Goal: Information Seeking & Learning: Check status

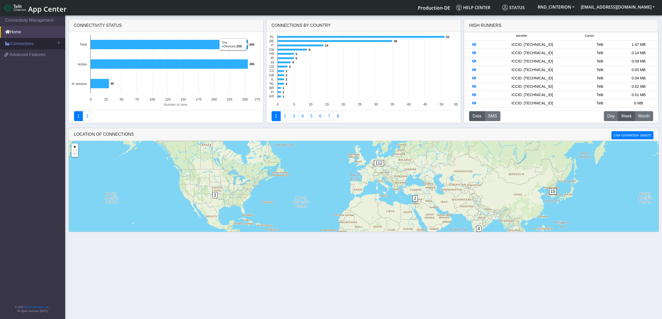
click at [44, 46] on link "Connections" at bounding box center [32, 43] width 65 height 11
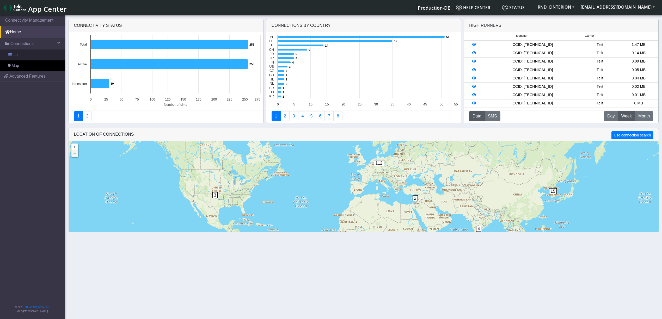
click at [33, 56] on link "List" at bounding box center [32, 55] width 65 height 11
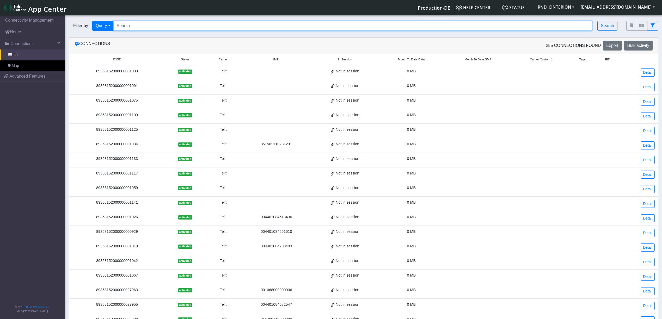
click at [226, 21] on input "Search..." at bounding box center [352, 26] width 479 height 10
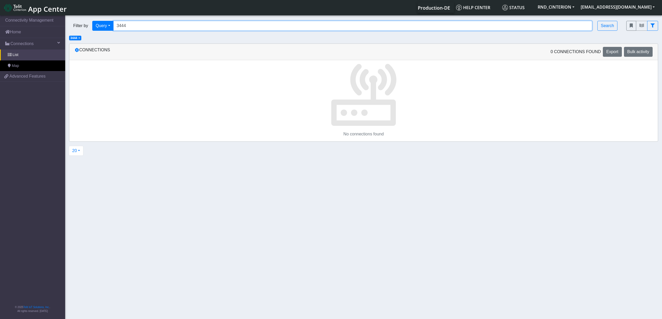
click at [118, 25] on input "3444" at bounding box center [352, 26] width 479 height 10
click at [148, 23] on input "*3444" at bounding box center [352, 26] width 479 height 10
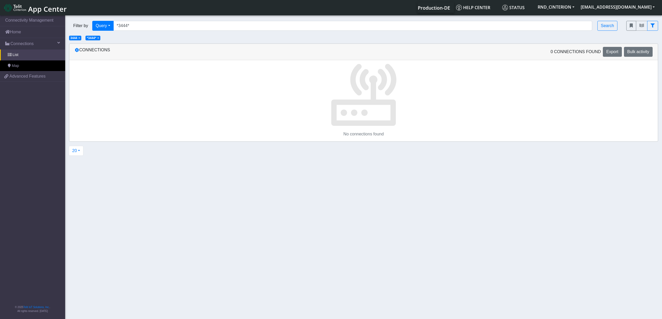
click at [99, 38] on span "×" at bounding box center [98, 38] width 2 height 4
click at [80, 39] on span "×" at bounding box center [79, 38] width 2 height 4
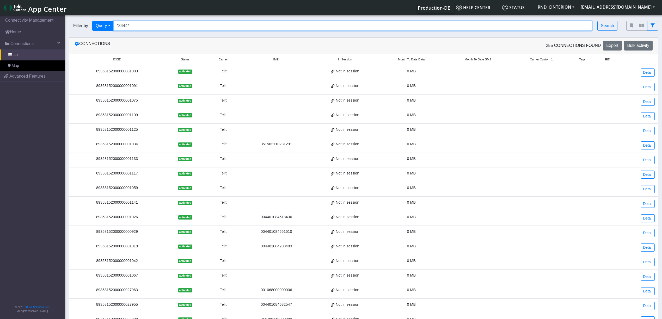
click at [135, 30] on input "*3444*" at bounding box center [352, 26] width 479 height 10
click at [136, 29] on input "*3444*" at bounding box center [352, 26] width 479 height 10
type input "*23444*"
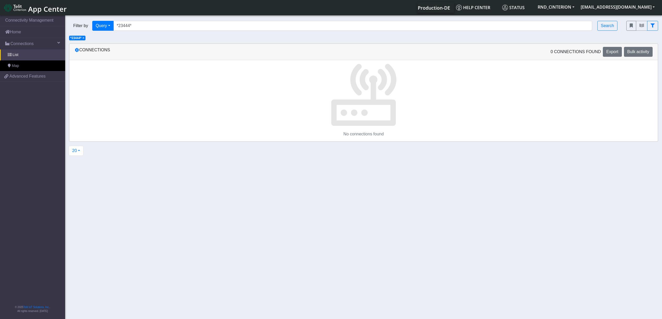
click at [224, 20] on div "Filter by Query Query In Session Not connected Tags Country Operator *23444* Se…" at bounding box center [344, 26] width 558 height 18
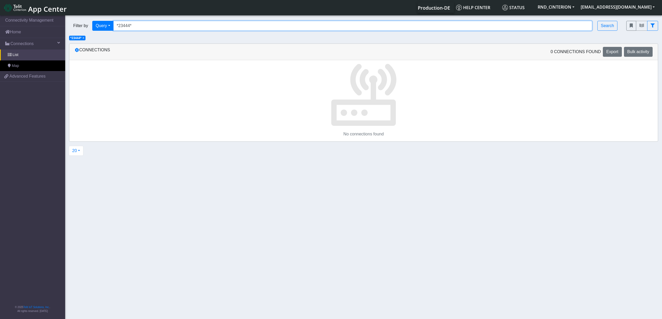
click at [208, 23] on input "*23444*" at bounding box center [352, 26] width 479 height 10
click at [126, 26] on input "Search..." at bounding box center [352, 26] width 479 height 10
type input "arik"
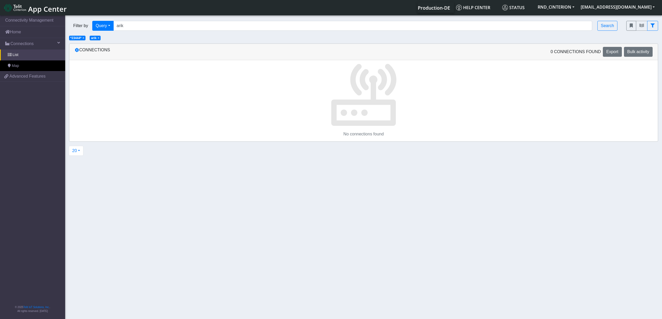
click at [83, 38] on span "× *23444*" at bounding box center [77, 38] width 16 height 5
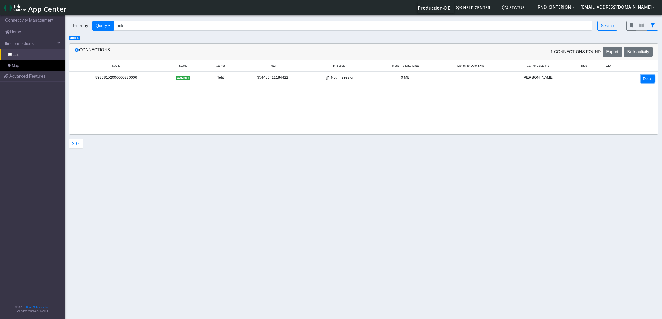
click at [646, 77] on link "Detail" at bounding box center [648, 79] width 14 height 8
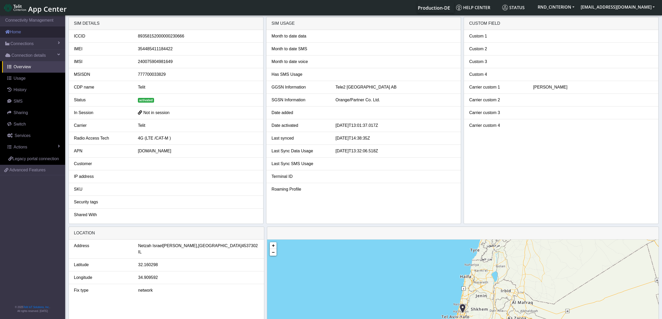
click at [23, 31] on link "Home" at bounding box center [32, 31] width 65 height 11
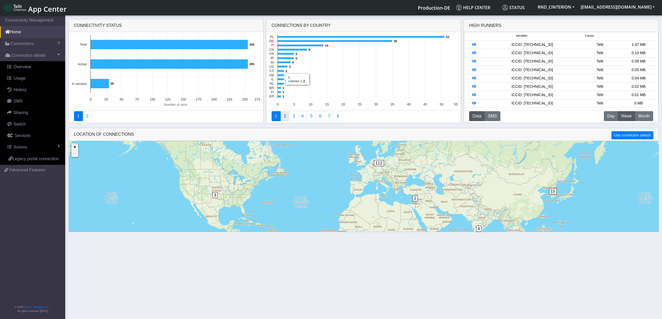
click at [285, 114] on link "2" at bounding box center [285, 116] width 9 height 10
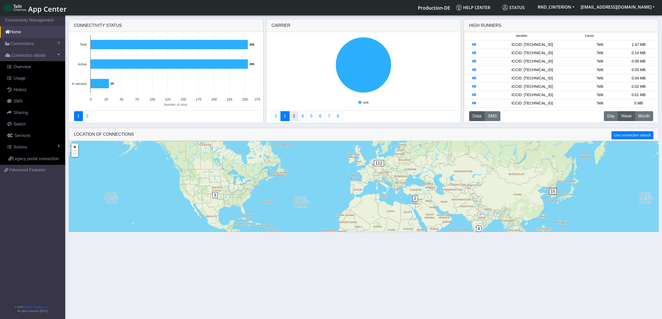
click at [294, 117] on link "3" at bounding box center [293, 116] width 9 height 10
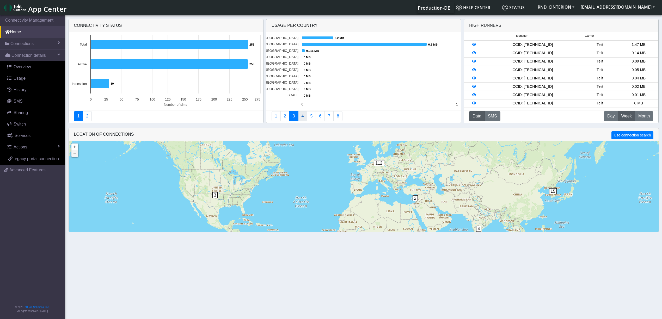
click at [301, 117] on link "4" at bounding box center [302, 116] width 9 height 10
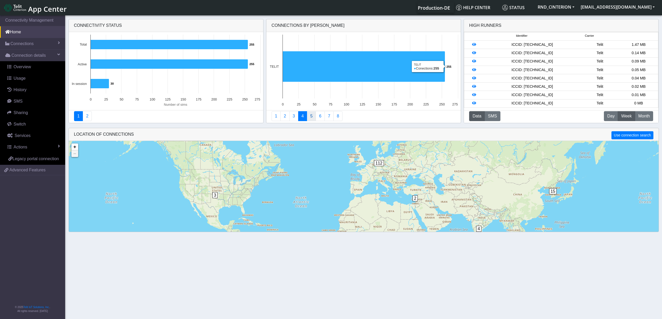
click at [309, 115] on link "5" at bounding box center [311, 116] width 9 height 10
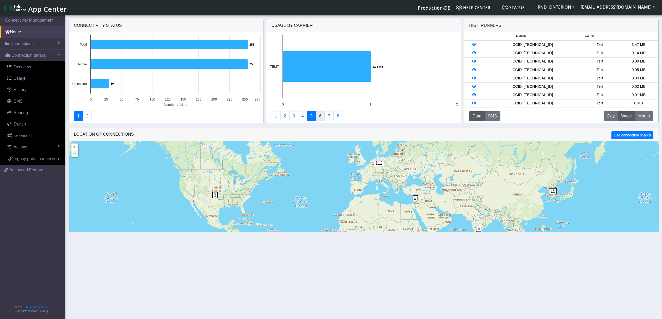
click at [321, 119] on link "6" at bounding box center [320, 116] width 9 height 10
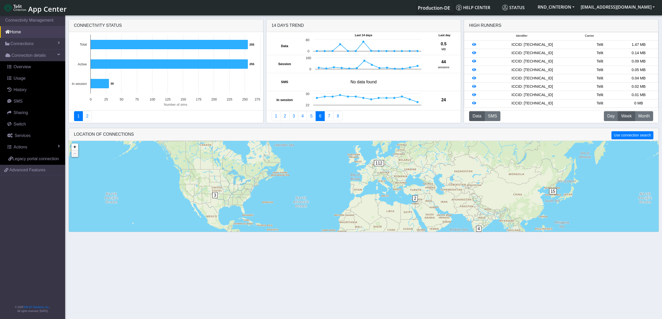
click at [477, 27] on div "High Runners" at bounding box center [485, 25] width 32 height 6
click at [475, 45] on icon at bounding box center [474, 45] width 4 height 4
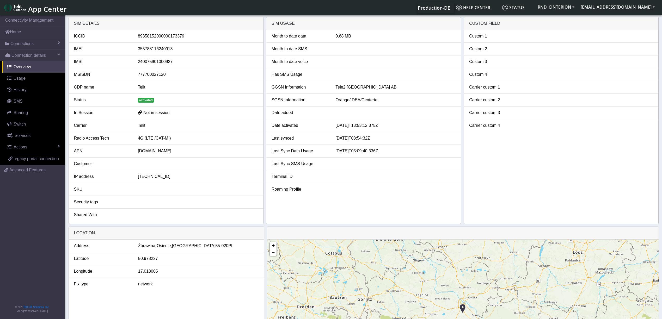
click at [152, 38] on div "89358152000000173379" at bounding box center [198, 36] width 128 height 6
click at [152, 36] on div "89358152000000173379" at bounding box center [198, 36] width 128 height 6
click at [152, 35] on div "89358152000000173379" at bounding box center [198, 36] width 128 height 6
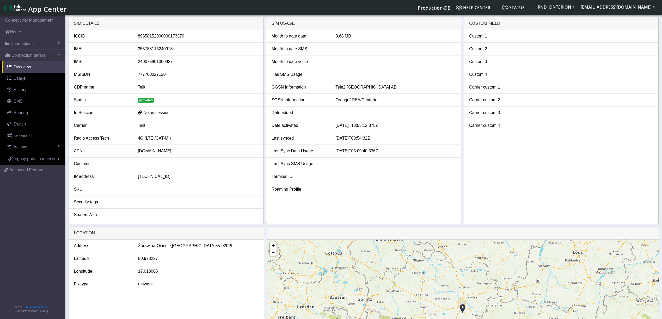
click at [151, 46] on div "355788116240913" at bounding box center [198, 49] width 128 height 6
click at [147, 53] on li "IMEI 355788116240913" at bounding box center [166, 49] width 195 height 13
click at [147, 50] on div "355788116240913" at bounding box center [198, 49] width 128 height 6
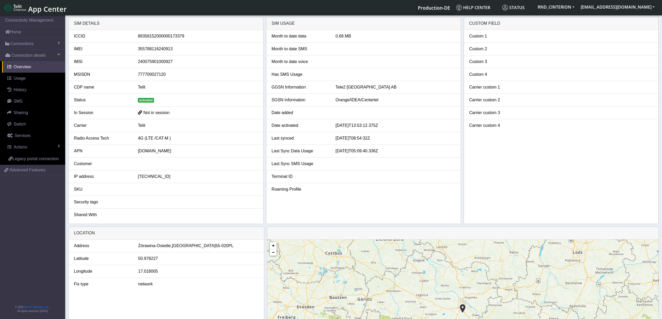
click at [154, 61] on div "240075901000927" at bounding box center [198, 62] width 128 height 6
click at [154, 62] on div "240075901000927" at bounding box center [198, 62] width 128 height 6
click at [149, 74] on div "777700027120" at bounding box center [198, 74] width 128 height 6
click at [148, 74] on div "777700027120" at bounding box center [198, 74] width 128 height 6
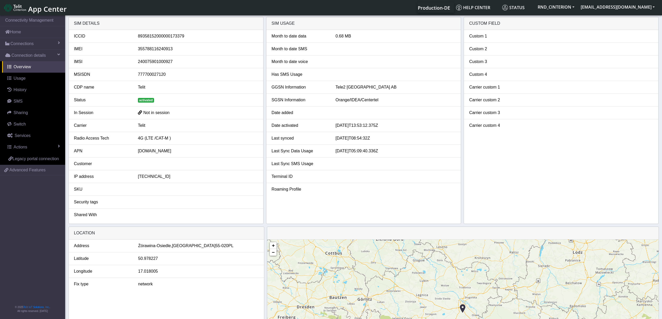
click at [141, 87] on div "Telit" at bounding box center [198, 87] width 128 height 6
click at [141, 99] on span "activated" at bounding box center [146, 100] width 16 height 5
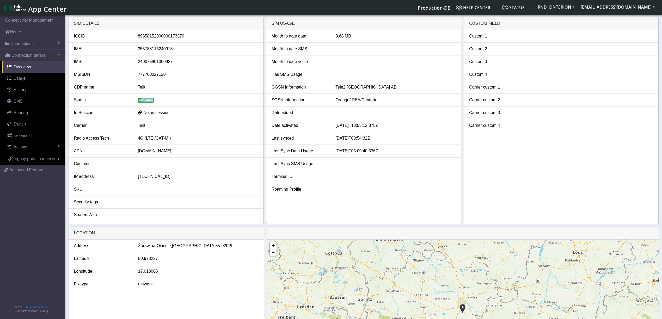
click at [141, 100] on span "activated" at bounding box center [146, 100] width 16 height 5
click at [157, 115] on span "Not in session" at bounding box center [156, 113] width 26 height 4
click at [144, 128] on div "Telit" at bounding box center [198, 126] width 128 height 6
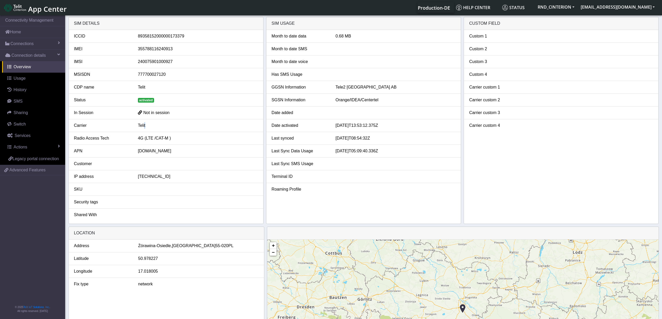
click at [143, 128] on div "Telit" at bounding box center [198, 126] width 128 height 6
click at [143, 139] on div "4G (LTE /CAT-M )" at bounding box center [198, 138] width 128 height 6
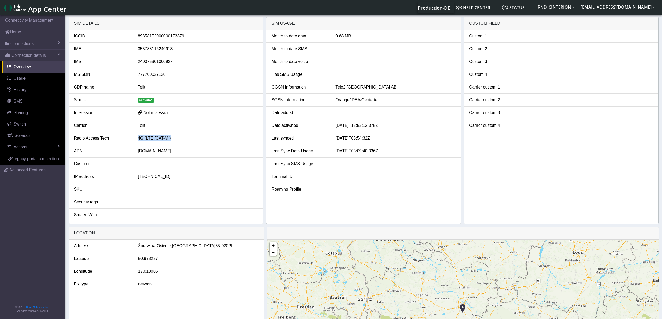
click at [143, 139] on div "4G (LTE /CAT-M )" at bounding box center [198, 138] width 128 height 6
click at [141, 152] on div "[DOMAIN_NAME]" at bounding box center [198, 151] width 128 height 6
click at [151, 178] on div "100.94.3.181" at bounding box center [198, 177] width 128 height 6
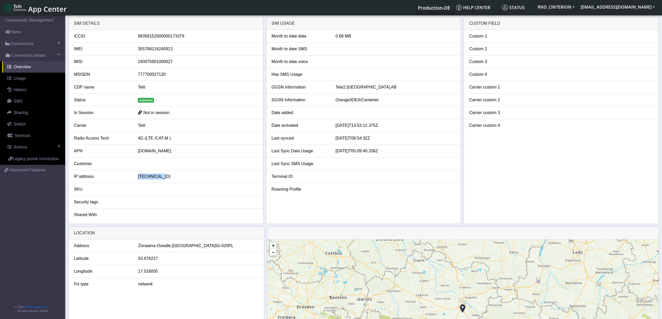
click at [151, 178] on div "100.94.3.181" at bounding box center [198, 177] width 128 height 6
click at [150, 178] on div "100.94.3.181" at bounding box center [198, 177] width 128 height 6
click at [150, 177] on div "100.94.3.181" at bounding box center [198, 177] width 128 height 6
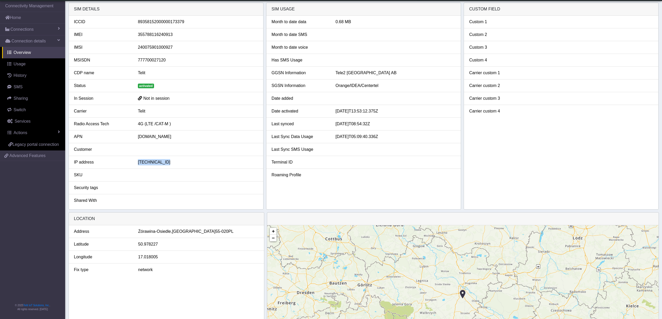
scroll to position [35, 0]
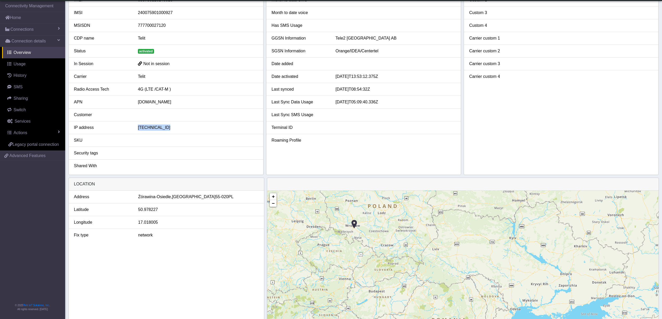
click at [354, 228] on img at bounding box center [355, 225] width 6 height 10
click at [355, 225] on img at bounding box center [355, 225] width 6 height 10
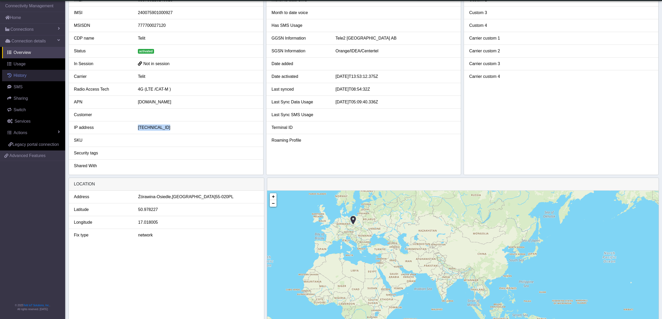
click at [21, 76] on span "History" at bounding box center [20, 75] width 13 height 4
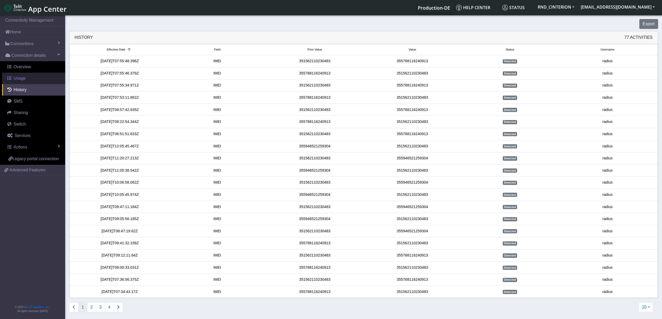
click at [15, 80] on span "Usage" at bounding box center [20, 78] width 12 height 4
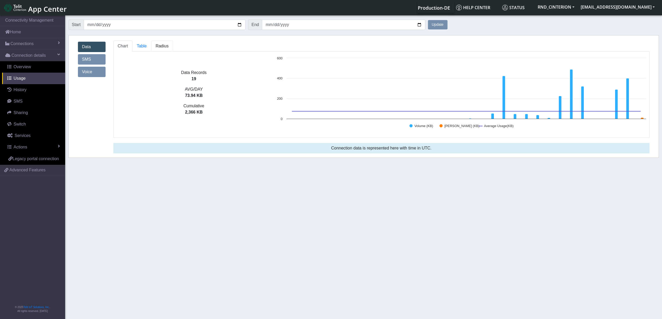
click at [165, 45] on span "Radius" at bounding box center [162, 46] width 13 height 4
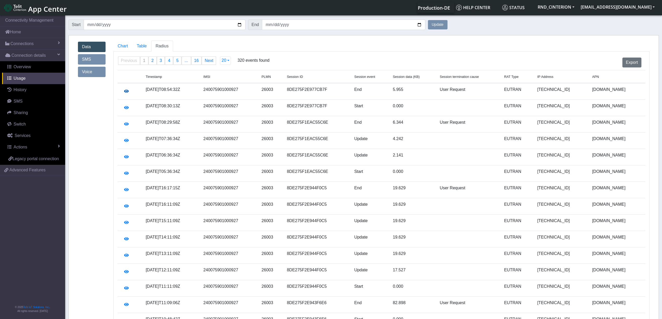
click at [125, 92] on icon "button" at bounding box center [126, 91] width 5 height 4
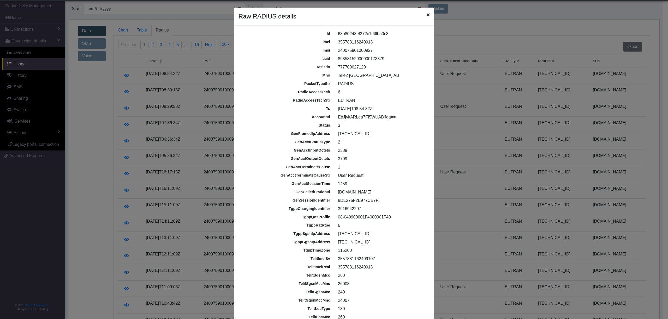
click at [426, 15] on icon "Close" at bounding box center [427, 15] width 3 height 4
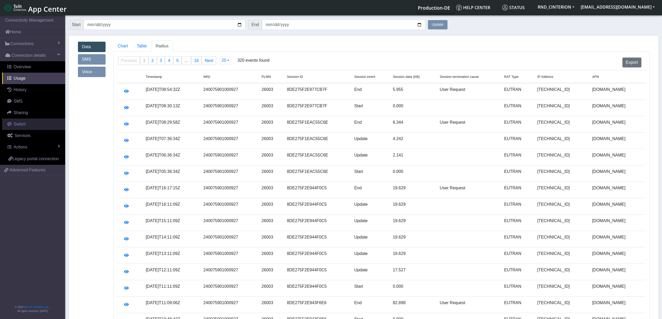
click at [22, 124] on span "Switch" at bounding box center [20, 124] width 12 height 4
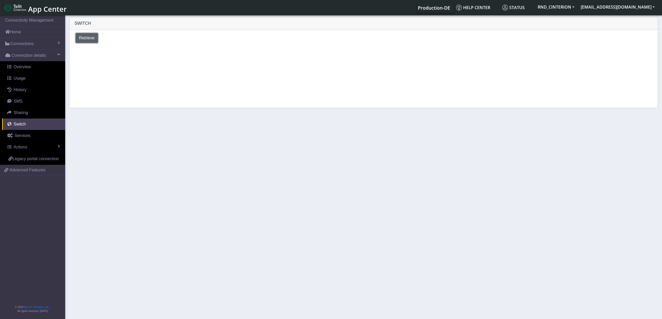
click at [88, 37] on span "Retrieve" at bounding box center [87, 38] width 16 height 4
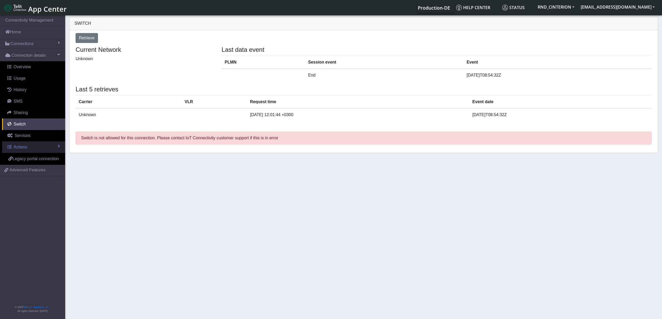
click at [48, 147] on link "Actions" at bounding box center [33, 147] width 63 height 11
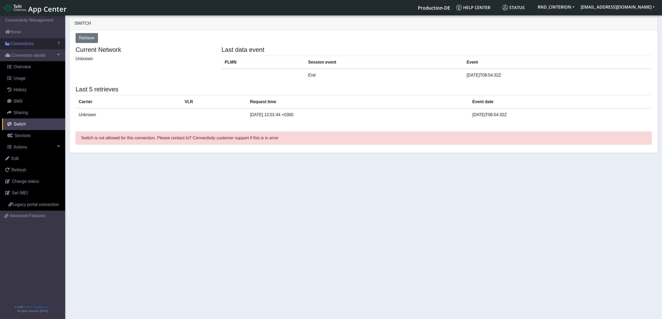
click at [46, 42] on link "Connections" at bounding box center [32, 43] width 65 height 11
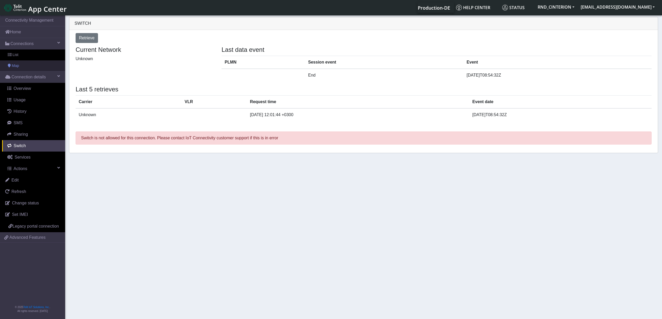
click at [13, 67] on span "Map" at bounding box center [15, 66] width 7 height 6
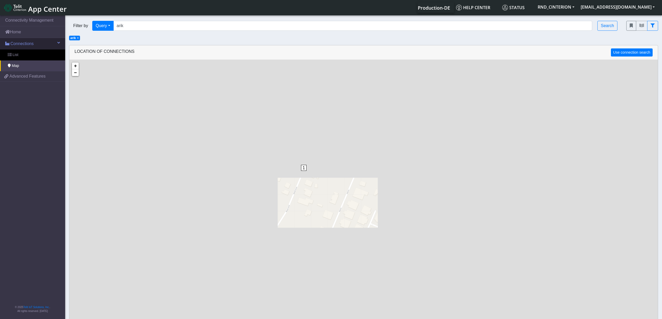
click at [55, 43] on link "Connections" at bounding box center [32, 43] width 65 height 11
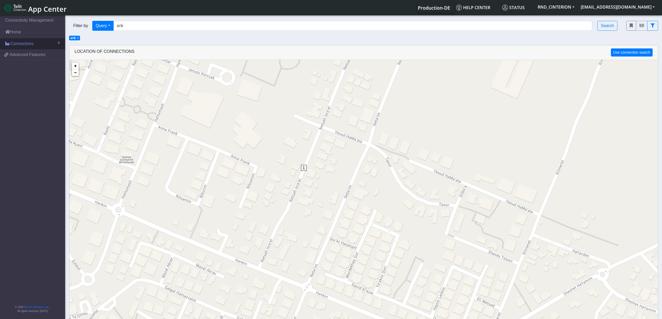
click at [21, 43] on span "Connections" at bounding box center [21, 44] width 23 height 6
click at [26, 30] on link "Home" at bounding box center [32, 31] width 65 height 11
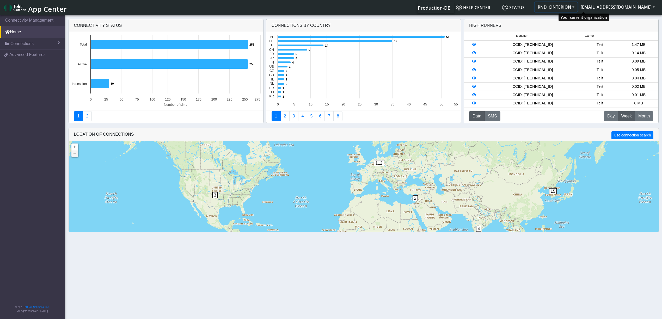
click at [578, 5] on button "RND_CINTERION" at bounding box center [556, 6] width 43 height 9
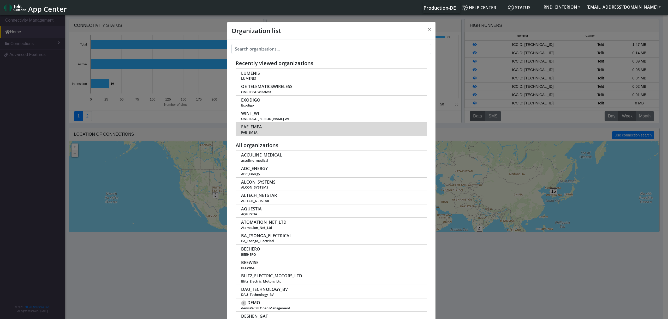
click at [259, 128] on td "FAE_EMEA FAE_EMEA" at bounding box center [330, 130] width 191 height 14
click at [256, 129] on span "FAE_EMEA" at bounding box center [251, 127] width 21 height 5
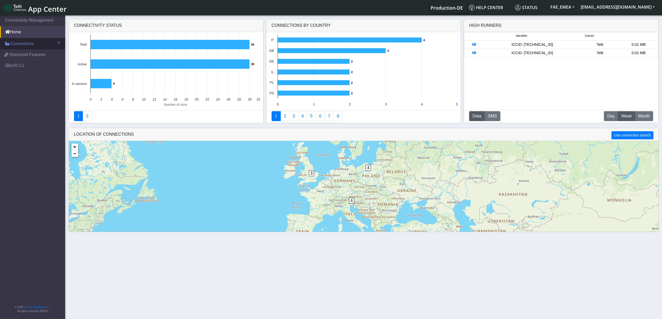
click at [54, 42] on link "Connections" at bounding box center [32, 43] width 65 height 11
click at [20, 55] on link "List" at bounding box center [32, 55] width 65 height 11
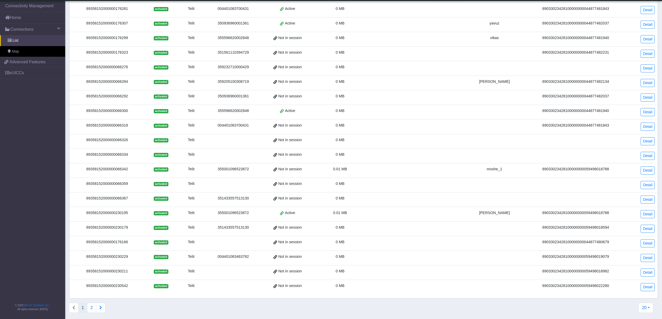
scroll to position [56, 0]
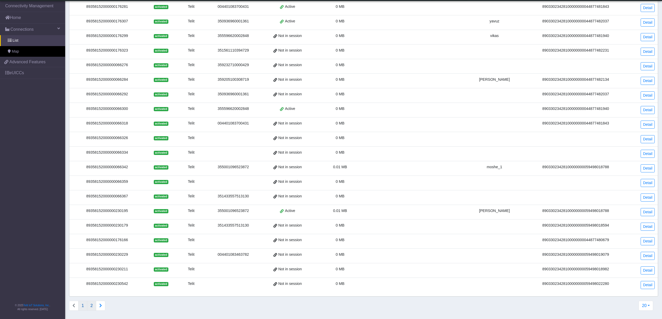
click at [94, 304] on button "2" at bounding box center [91, 306] width 9 height 10
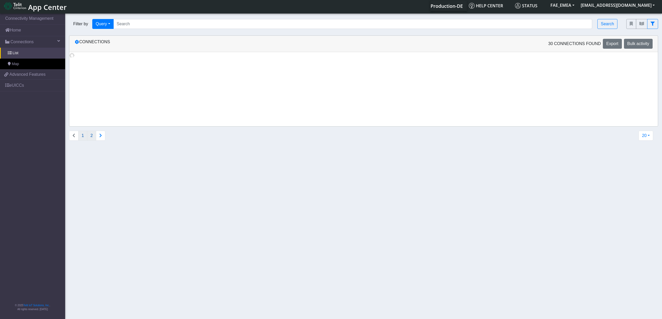
scroll to position [0, 0]
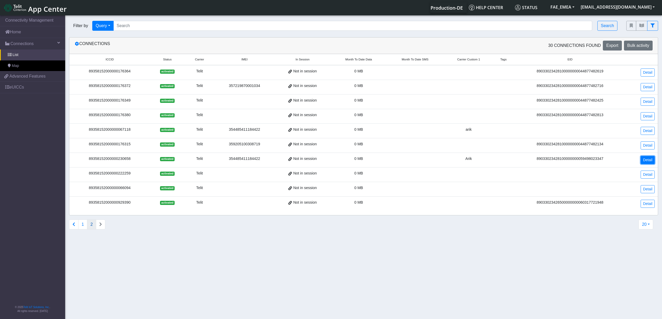
click at [647, 161] on link "Detail" at bounding box center [648, 160] width 14 height 8
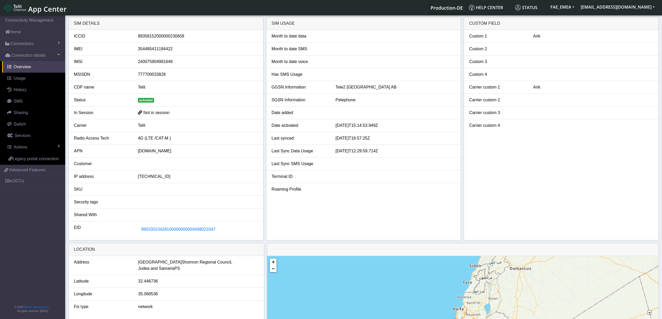
click at [77, 229] on div "EID" at bounding box center [102, 230] width 64 height 10
click at [160, 232] on span "89033023428100000000059498023347" at bounding box center [178, 229] width 74 height 4
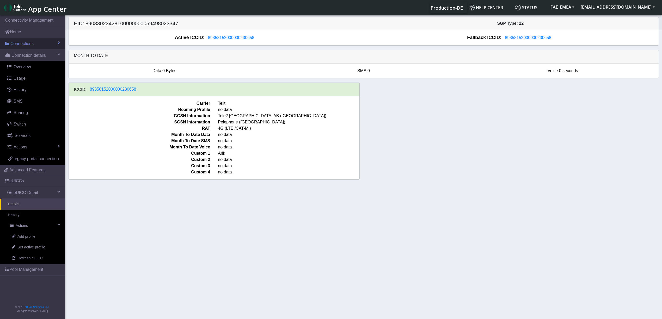
click at [44, 42] on link "Connections" at bounding box center [32, 43] width 65 height 11
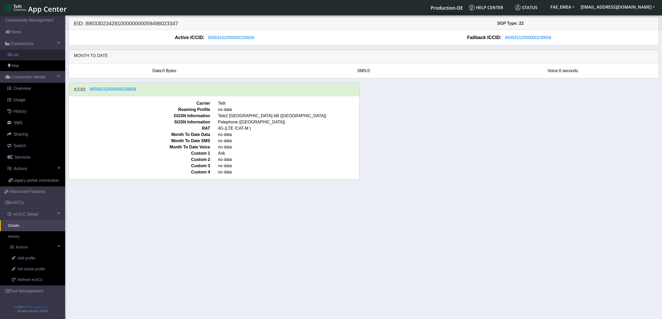
click at [15, 58] on link "List" at bounding box center [32, 55] width 65 height 11
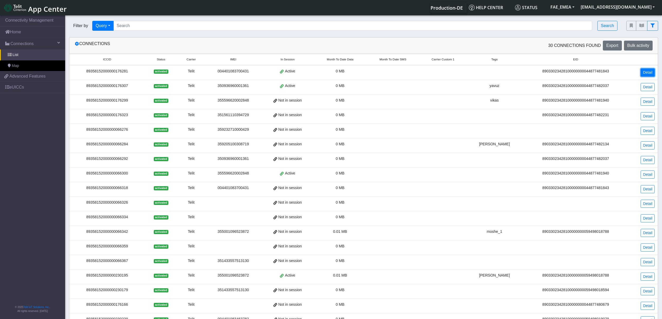
click at [650, 69] on link "Detail" at bounding box center [648, 73] width 14 height 8
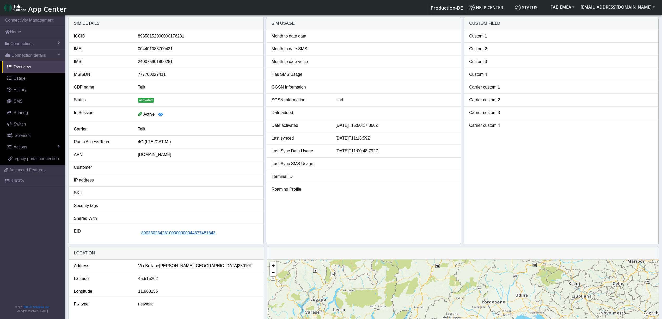
click at [193, 234] on span "89033023428100000000044877481843" at bounding box center [178, 233] width 74 height 4
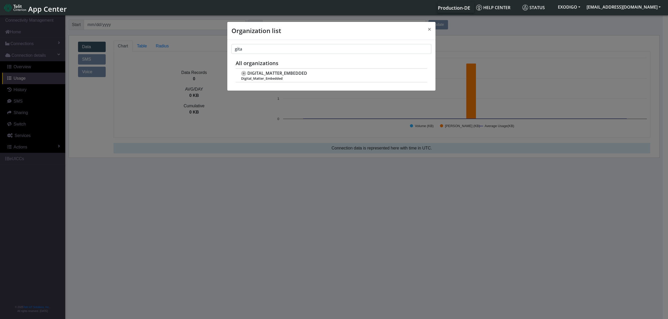
click at [487, 27] on div "Organization list × gita Recently viewed organizations LUMENIS LUMENIS WINT_WI …" at bounding box center [334, 167] width 668 height 307
